Goal: Task Accomplishment & Management: Manage account settings

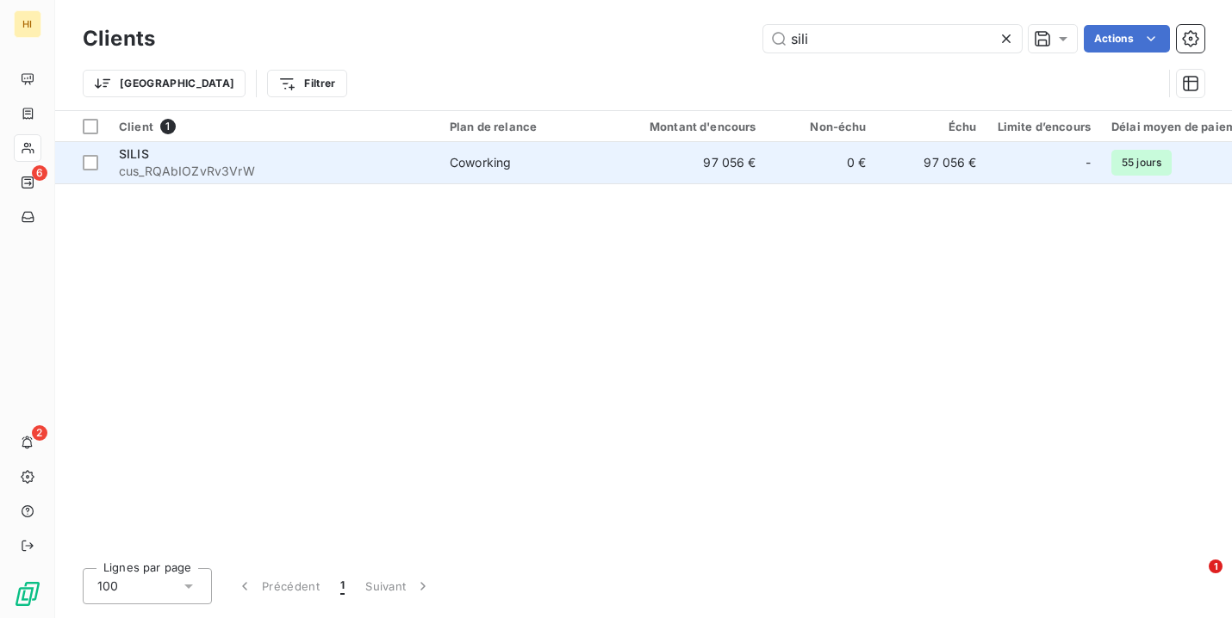
type input "sili"
click at [443, 158] on td "Coworking" at bounding box center [528, 162] width 179 height 41
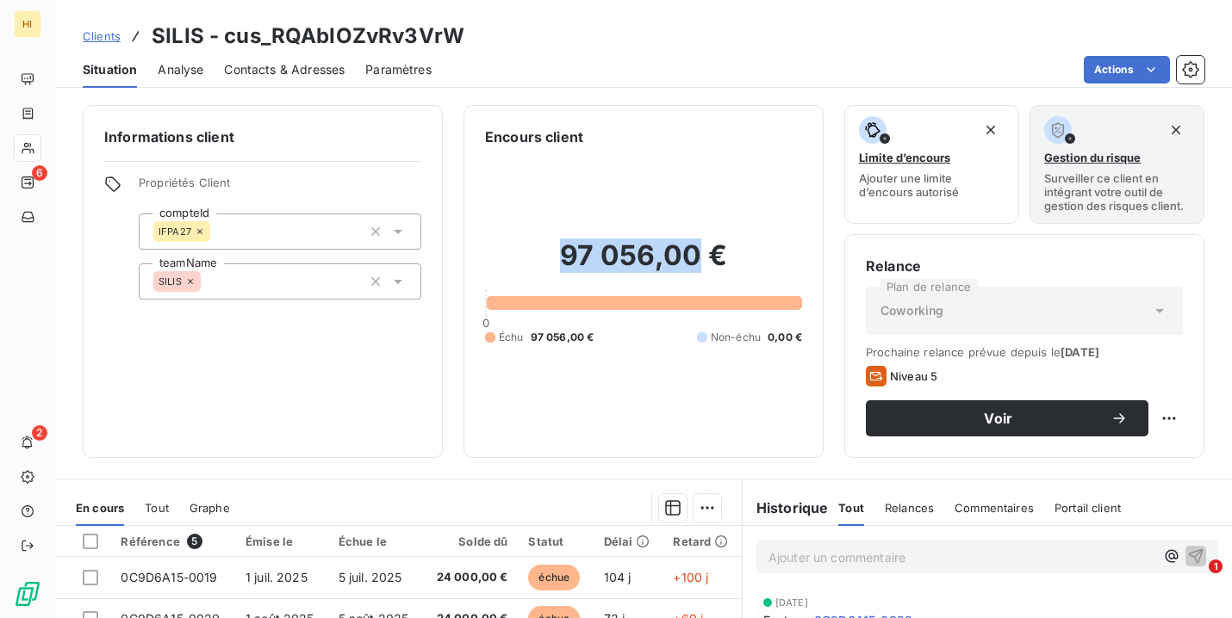
drag, startPoint x: 697, startPoint y: 258, endPoint x: 565, endPoint y: 254, distance: 131.8
click at [565, 254] on h2 "97 056,00 €" at bounding box center [643, 265] width 317 height 52
copy h2 "97 056,00"
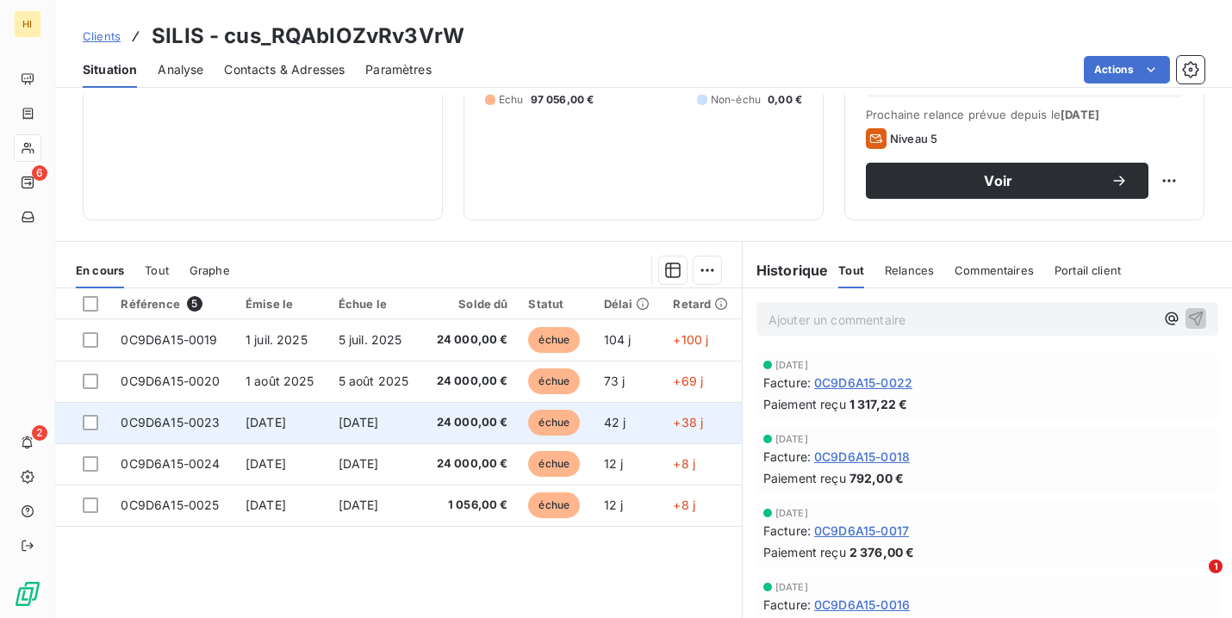
scroll to position [245, 0]
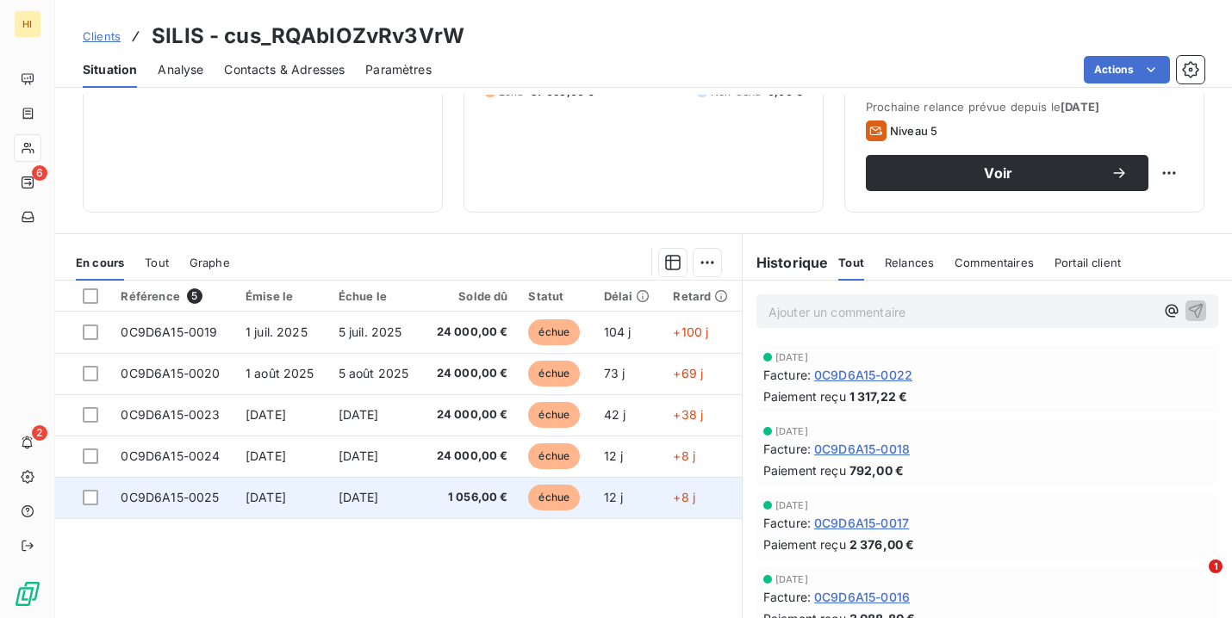
click at [288, 483] on td "[DATE]" at bounding box center [281, 497] width 93 height 41
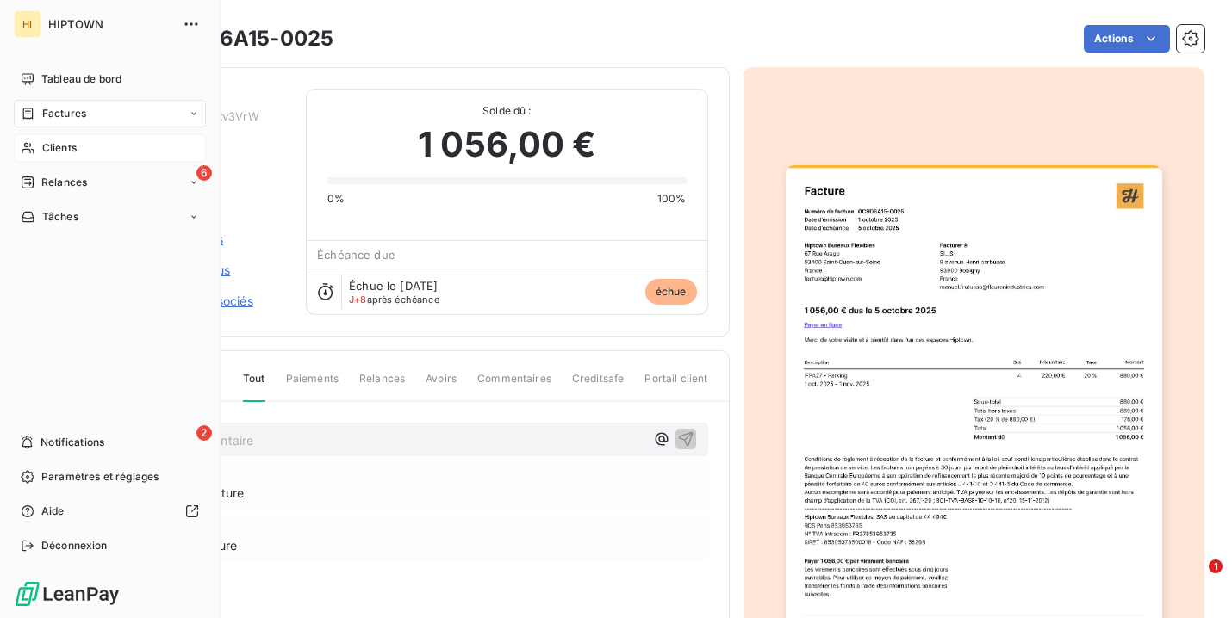
click at [68, 146] on span "Clients" at bounding box center [59, 148] width 34 height 16
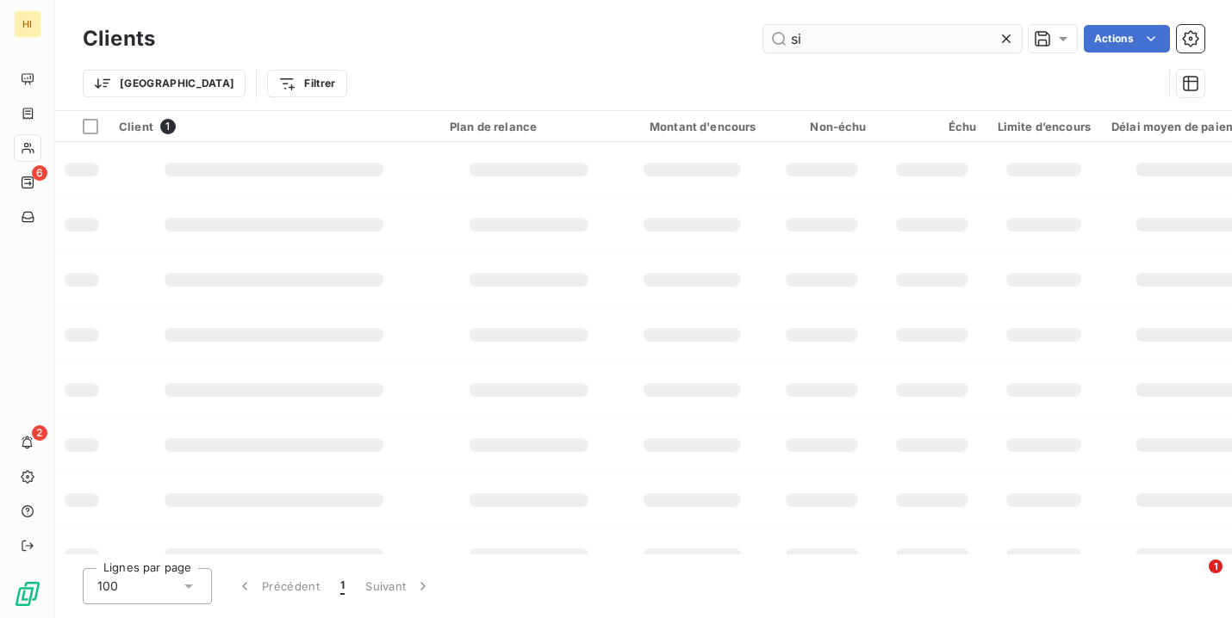
type input "s"
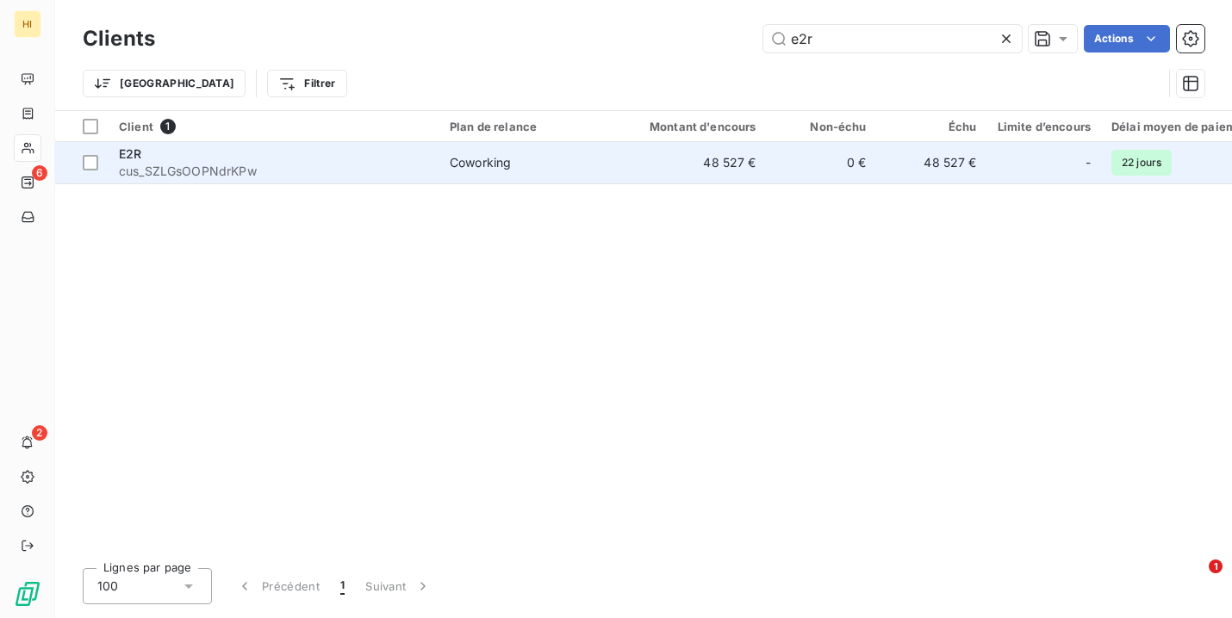
type input "e2r"
click at [637, 160] on td "48 527 €" at bounding box center [692, 162] width 148 height 41
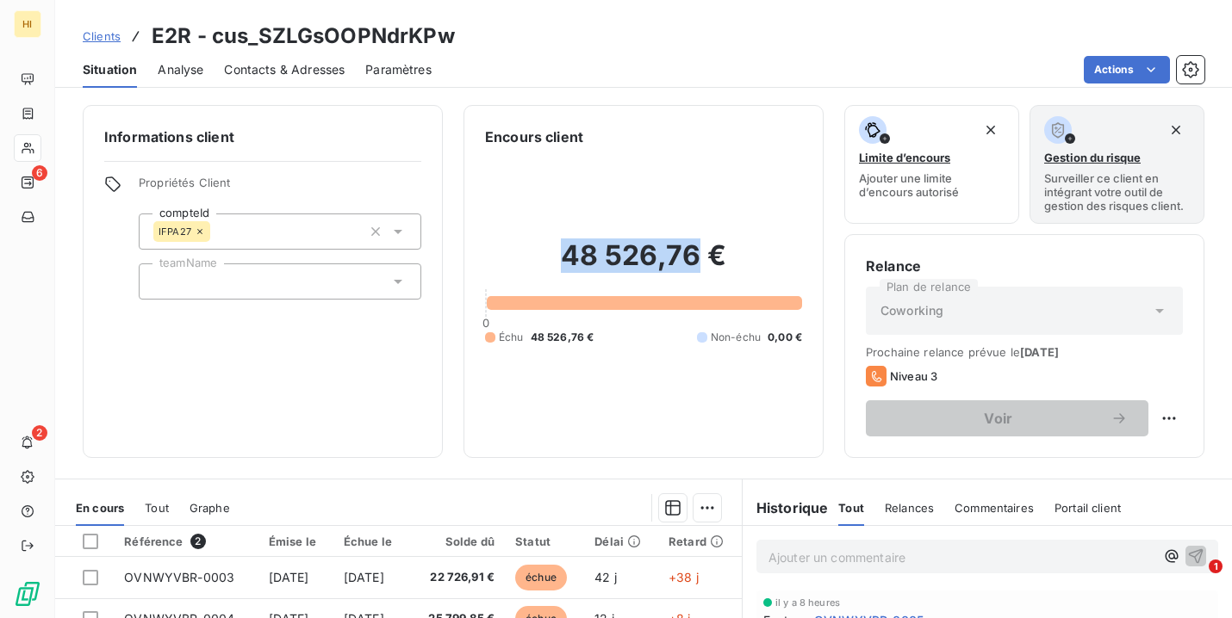
drag, startPoint x: 698, startPoint y: 253, endPoint x: 570, endPoint y: 258, distance: 127.5
copy h2 "48 526,76"
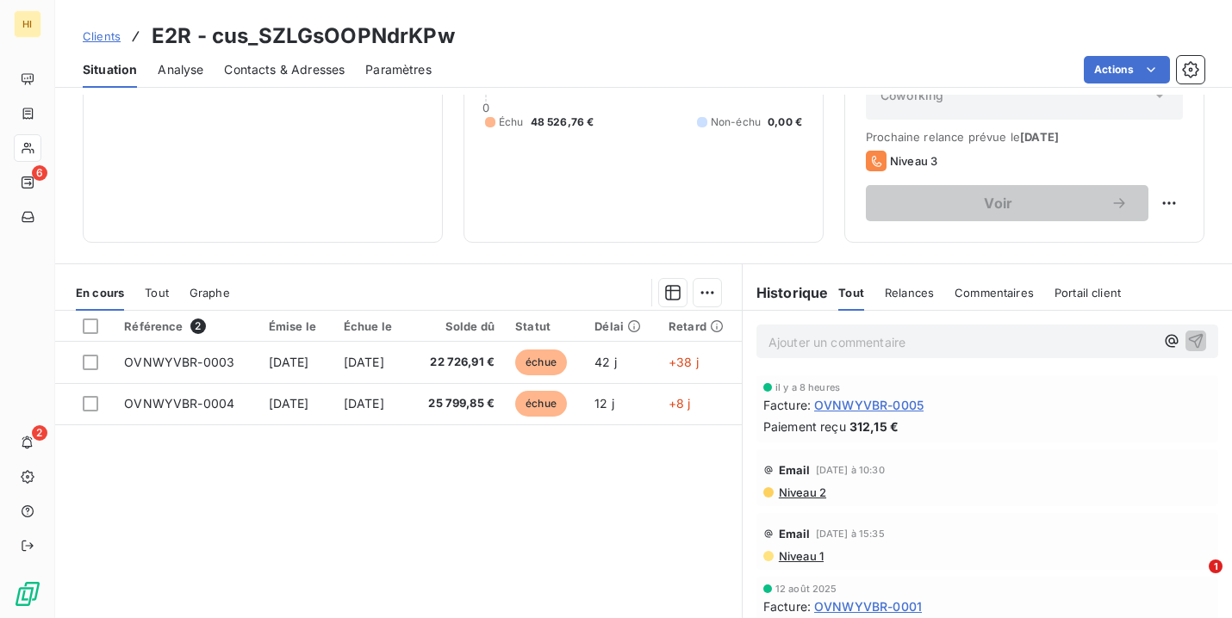
scroll to position [224, 0]
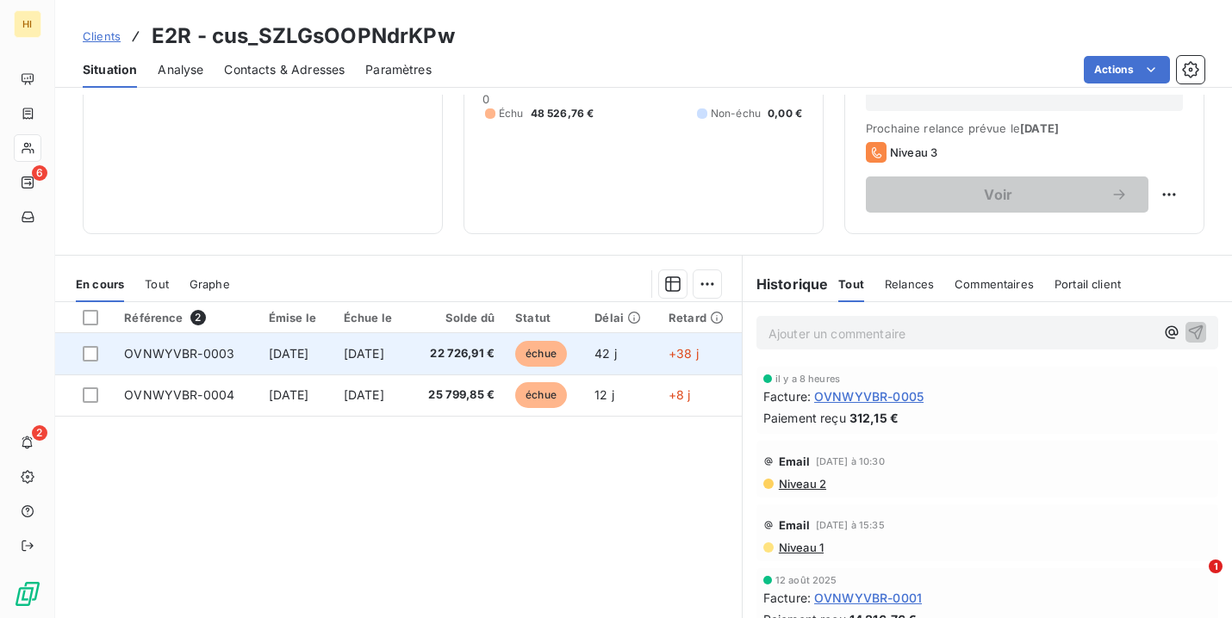
click at [495, 364] on td "22 726,91 €" at bounding box center [457, 353] width 96 height 41
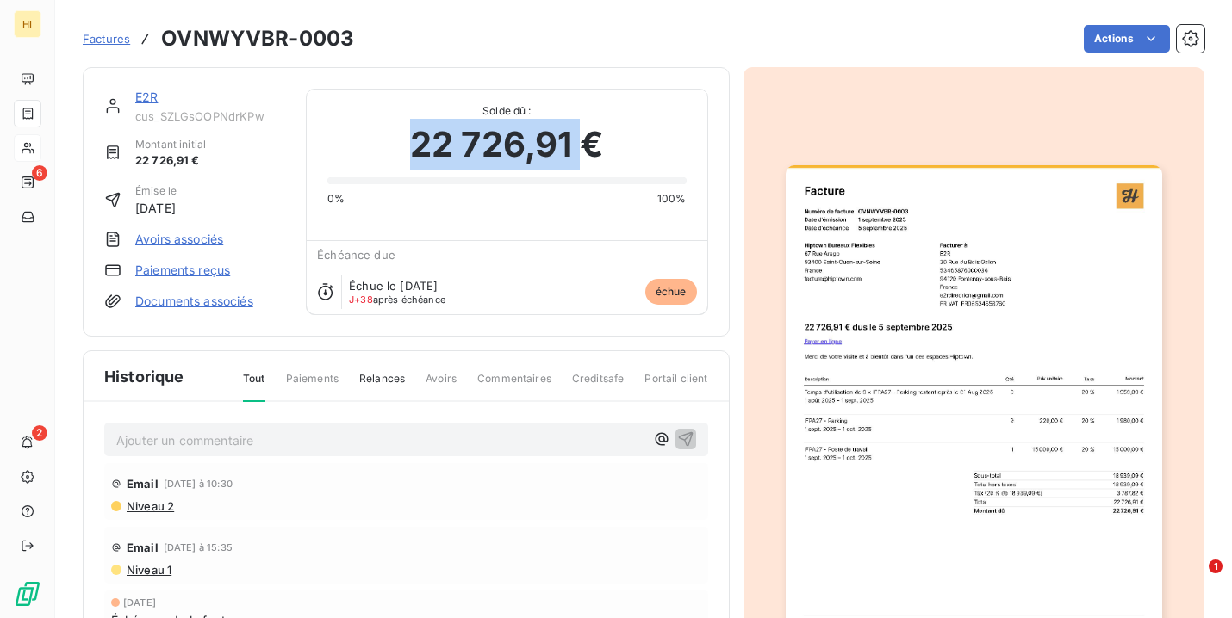
drag, startPoint x: 580, startPoint y: 138, endPoint x: 417, endPoint y: 140, distance: 162.8
click at [417, 140] on span "22 726,91 €" at bounding box center [507, 145] width 194 height 52
copy span "22 726,91"
click at [109, 40] on span "Factures" at bounding box center [106, 39] width 47 height 14
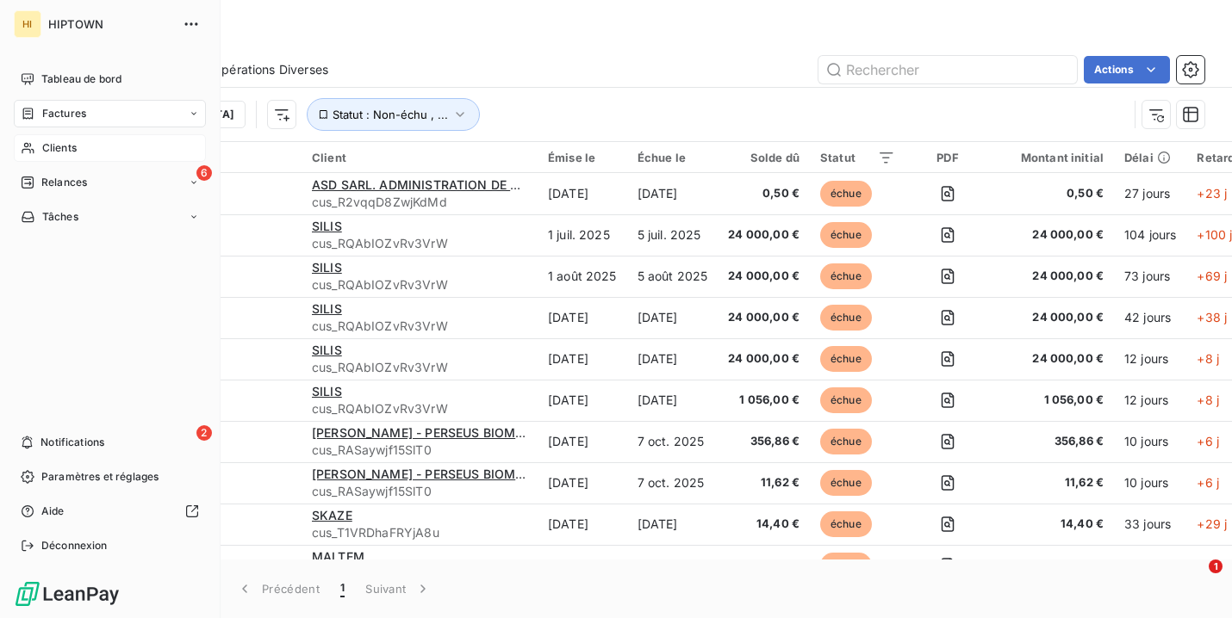
click at [69, 140] on span "Clients" at bounding box center [59, 148] width 34 height 16
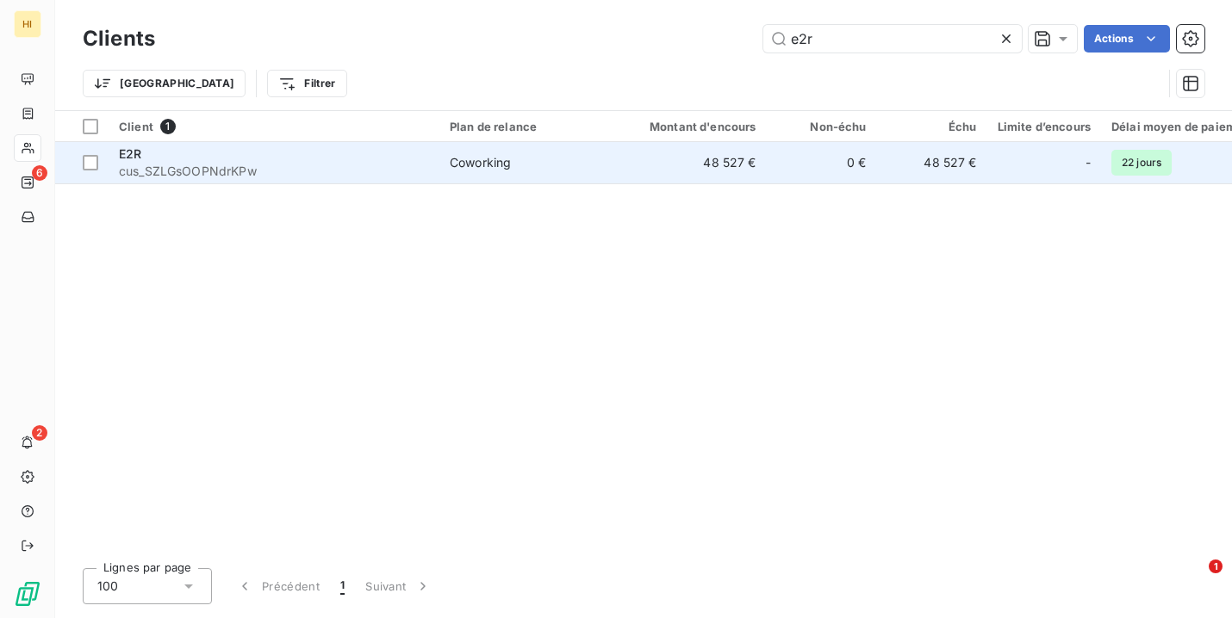
click at [619, 160] on td "48 527 €" at bounding box center [692, 162] width 148 height 41
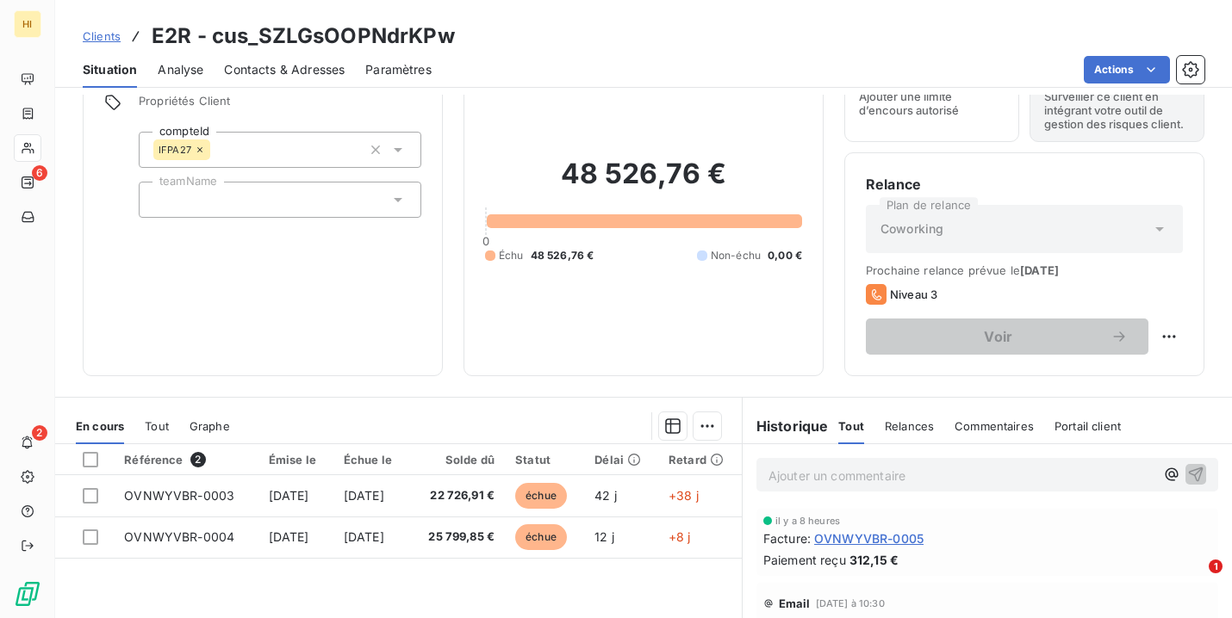
scroll to position [86, 0]
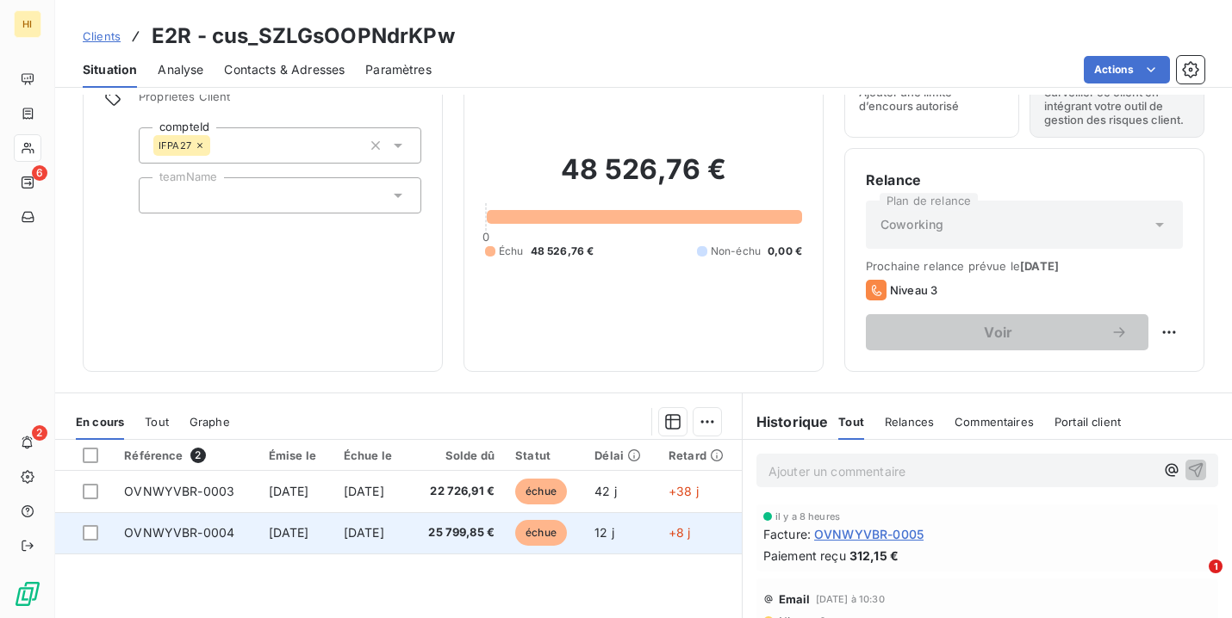
click at [494, 534] on span "25 799,85 €" at bounding box center [456, 532] width 75 height 17
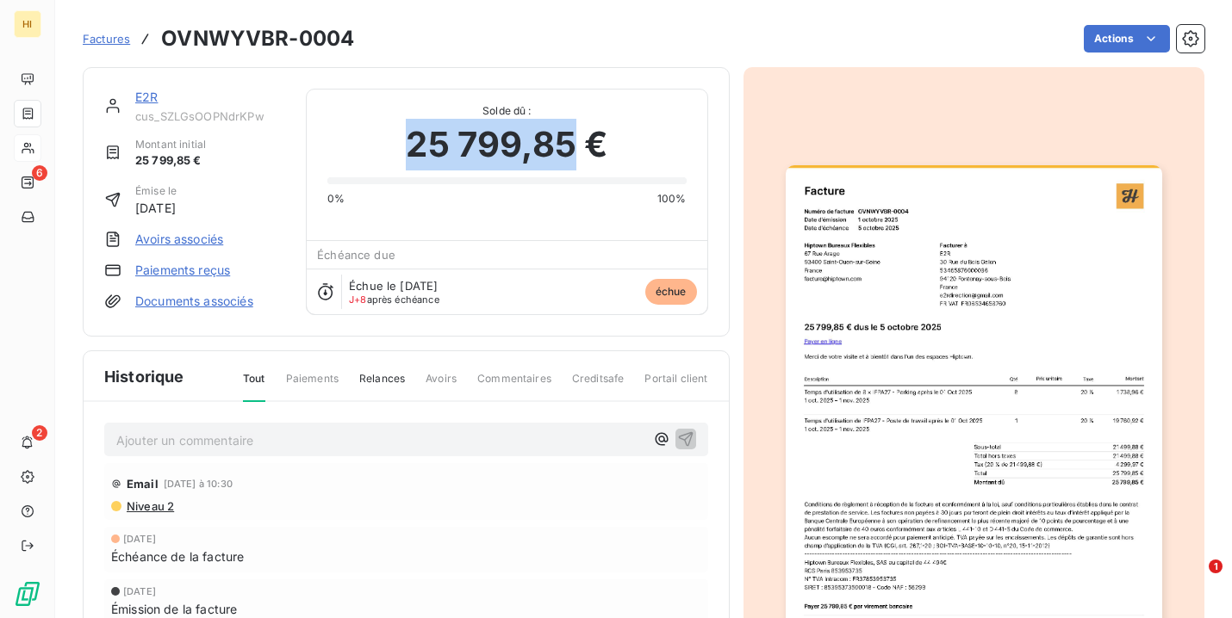
drag, startPoint x: 578, startPoint y: 140, endPoint x: 405, endPoint y: 143, distance: 173.1
click at [406, 143] on span "25 799,85 €" at bounding box center [507, 145] width 202 height 52
copy span "25 799,85"
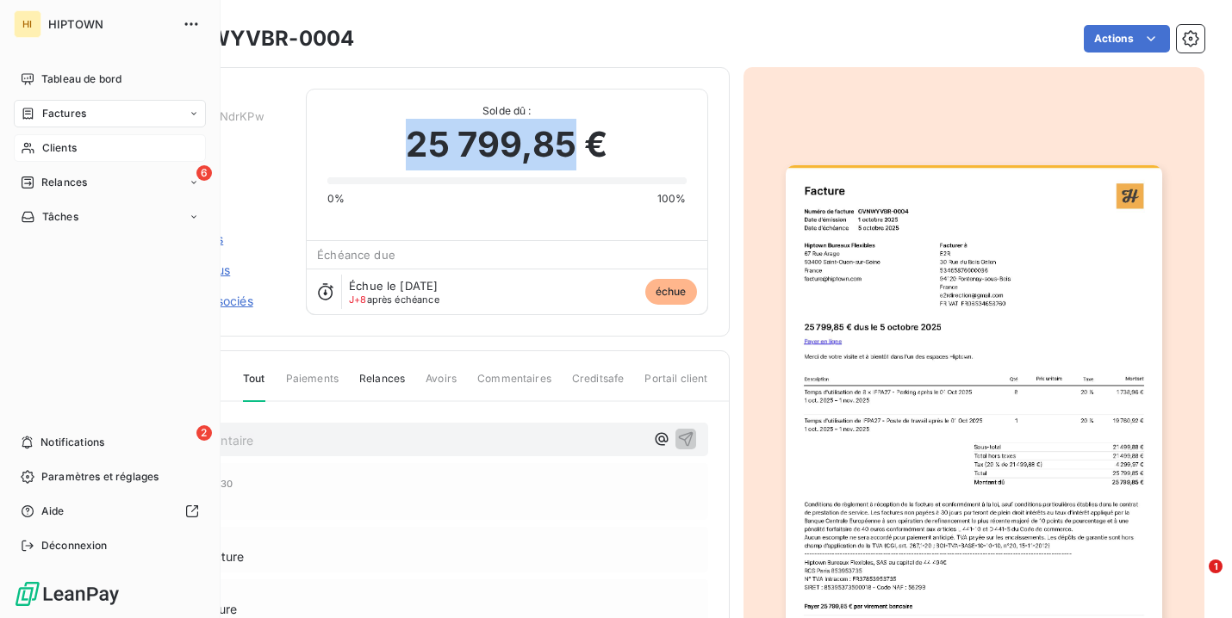
click at [65, 150] on span "Clients" at bounding box center [59, 148] width 34 height 16
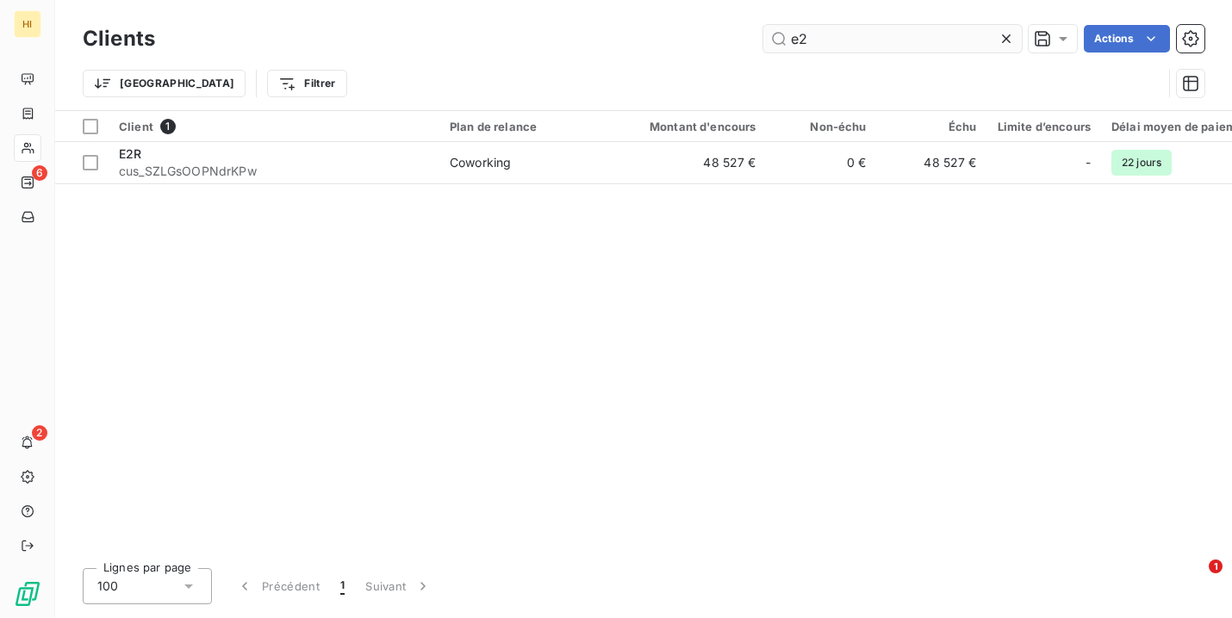
type input "e"
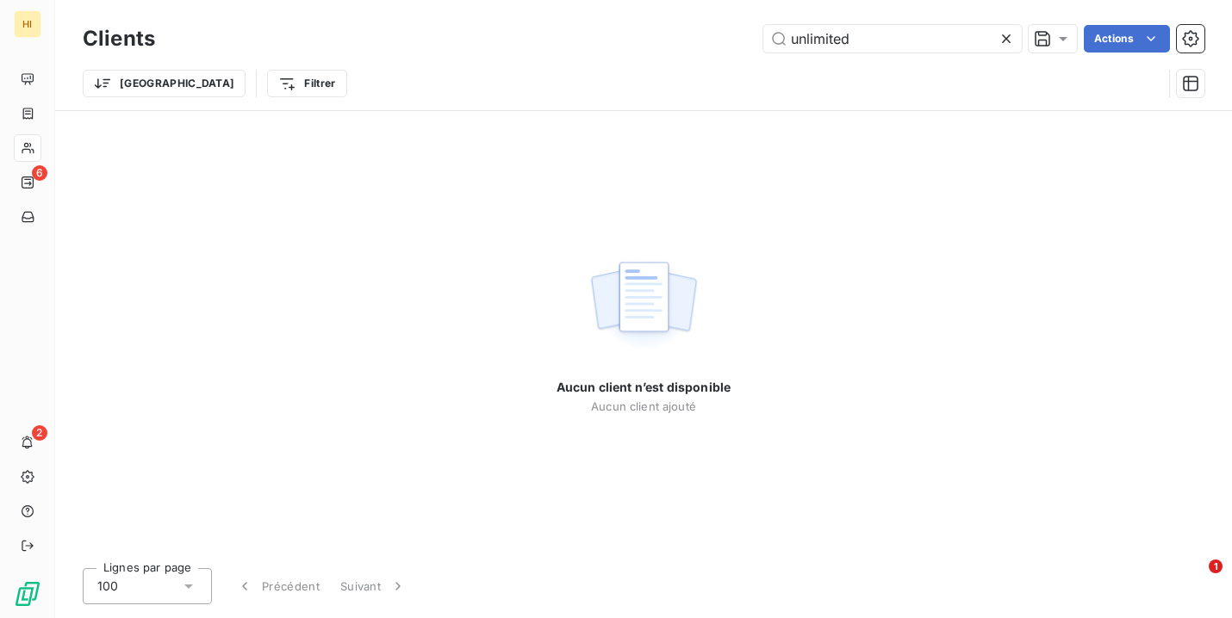
type input "unlimite"
